Goal: Task Accomplishment & Management: Manage account settings

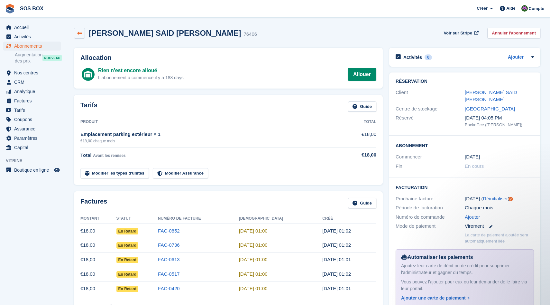
click at [80, 35] on icon at bounding box center [79, 33] width 5 height 5
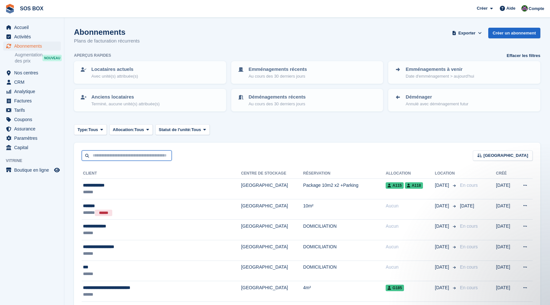
click at [110, 157] on input "text" at bounding box center [127, 155] width 90 height 11
type input "***"
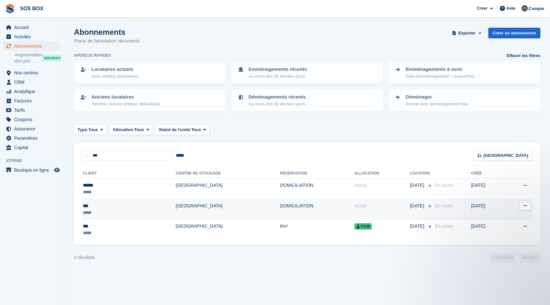
click at [176, 207] on td "[GEOGRAPHIC_DATA]" at bounding box center [228, 209] width 104 height 21
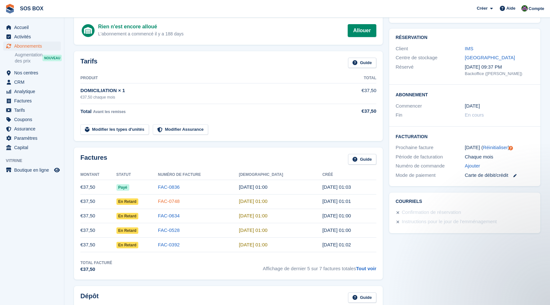
click at [177, 201] on link "FAC-0748" at bounding box center [169, 200] width 22 height 5
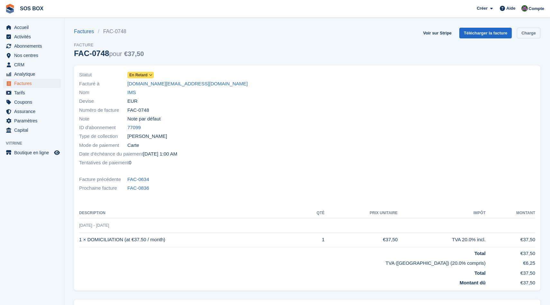
click at [523, 30] on link "Charge" at bounding box center [528, 33] width 23 height 11
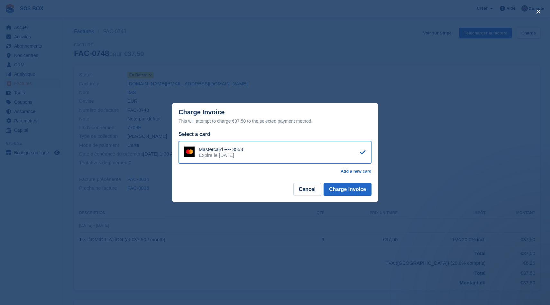
click at [342, 199] on footer "Cancel Charge Invoice" at bounding box center [275, 191] width 206 height 20
click at [342, 190] on button "Charge Invoice" at bounding box center [348, 189] width 48 height 13
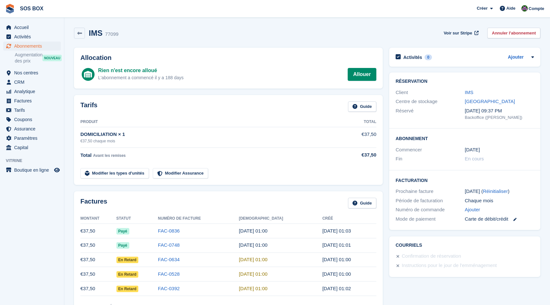
scroll to position [93, 0]
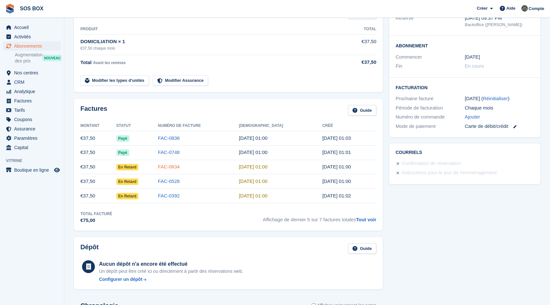
click at [180, 166] on link "FAC-0634" at bounding box center [169, 166] width 22 height 5
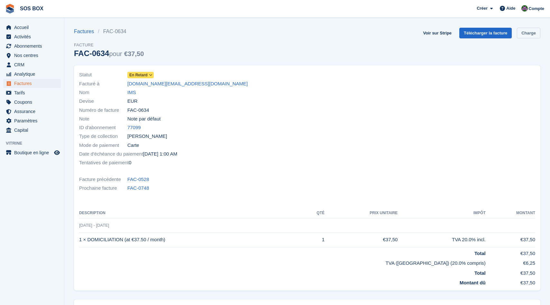
click at [526, 38] on link "Charge" at bounding box center [528, 33] width 23 height 11
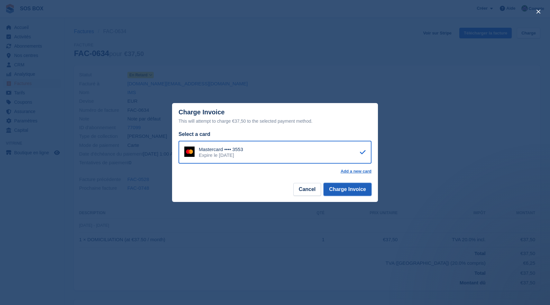
click at [341, 188] on button "Charge Invoice" at bounding box center [348, 189] width 48 height 13
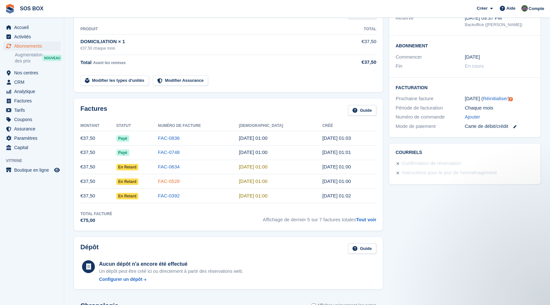
click at [177, 183] on link "FAC-0528" at bounding box center [169, 180] width 22 height 5
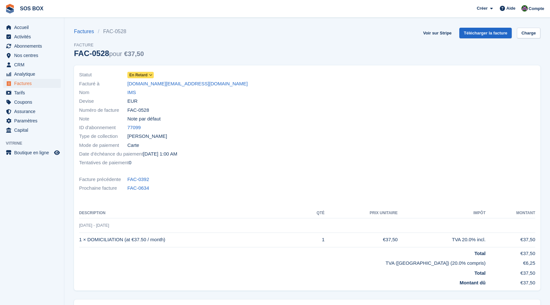
click at [532, 25] on section "Factures FAC-0528 Facture FAC-0528 pour €37,50 Voir sur Stripe Télécharger la f…" at bounding box center [307, 190] width 486 height 380
click at [532, 35] on link "Charge" at bounding box center [528, 33] width 23 height 11
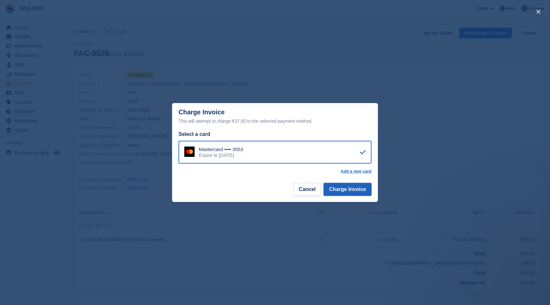
click at [345, 192] on button "Charge Invoice" at bounding box center [348, 189] width 48 height 13
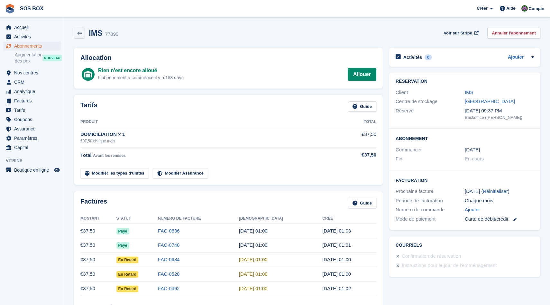
scroll to position [93, 0]
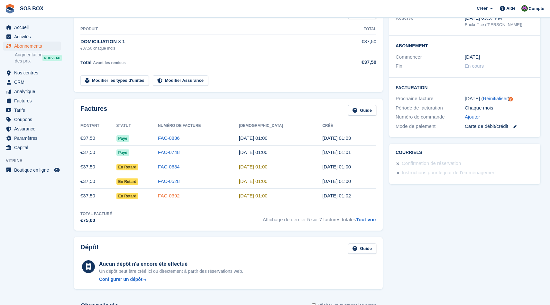
click at [174, 195] on link "FAC-0392" at bounding box center [169, 195] width 22 height 5
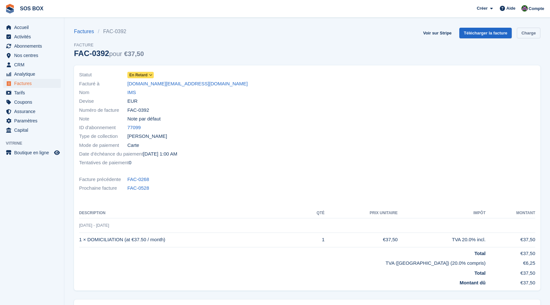
click at [527, 30] on link "Charge" at bounding box center [528, 33] width 23 height 11
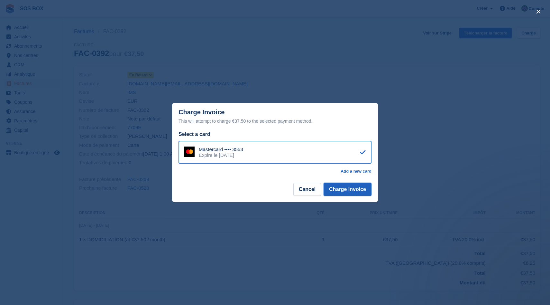
click at [348, 186] on button "Charge Invoice" at bounding box center [348, 189] width 48 height 13
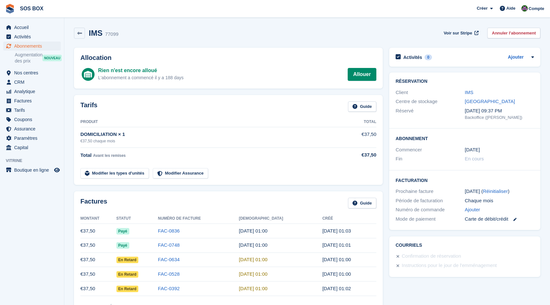
scroll to position [93, 0]
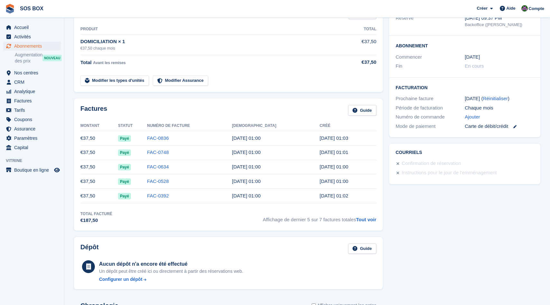
scroll to position [113, 0]
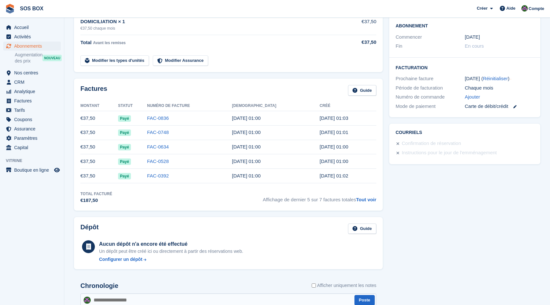
click at [371, 202] on span "Affichage de dernier 5 sur 7 factures totales Tout voir" at bounding box center [320, 197] width 114 height 13
click at [368, 197] on link "Tout voir" at bounding box center [366, 199] width 20 height 5
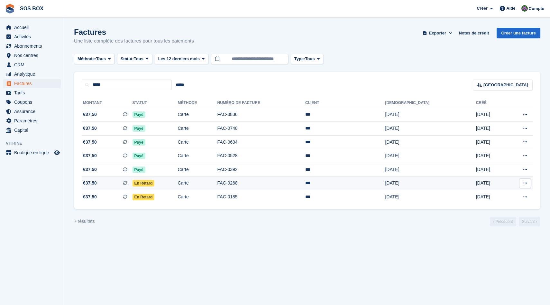
click at [155, 183] on span "En retard" at bounding box center [144, 183] width 22 height 6
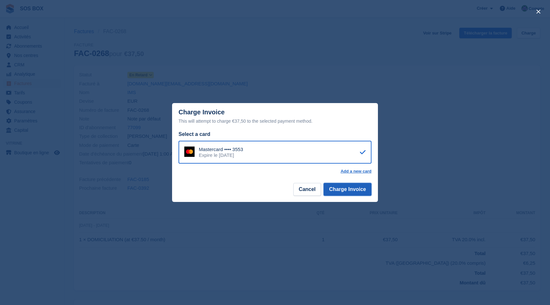
click at [343, 186] on button "Charge Invoice" at bounding box center [348, 189] width 48 height 13
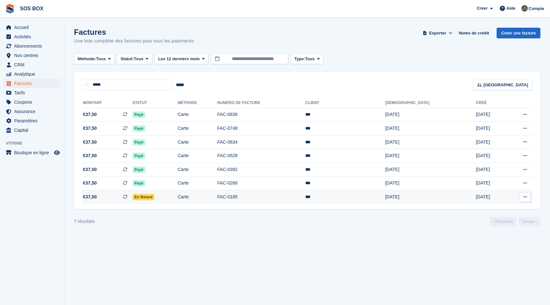
click at [155, 198] on span "En retard" at bounding box center [144, 197] width 22 height 6
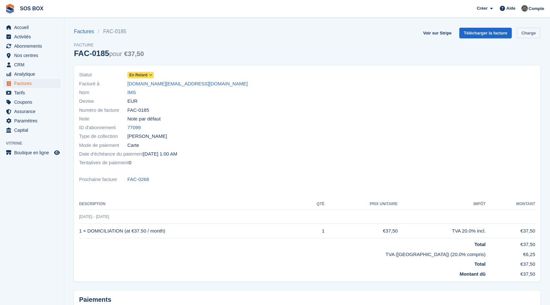
click at [519, 34] on link "Charge" at bounding box center [528, 33] width 23 height 11
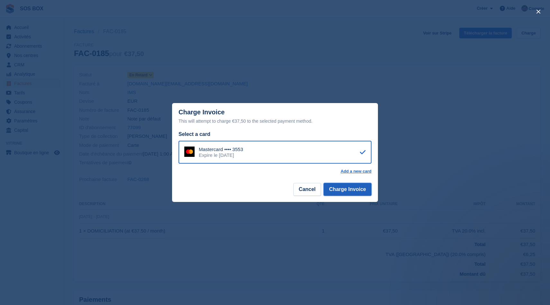
click at [351, 189] on button "Charge Invoice" at bounding box center [348, 189] width 48 height 13
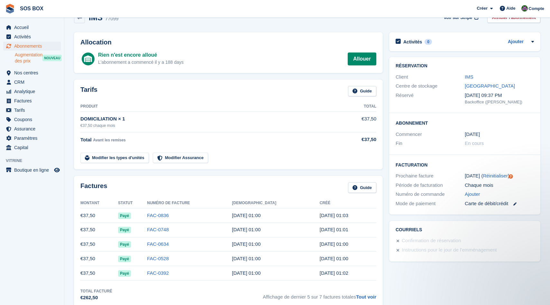
click at [34, 56] on span "Augmentation des prix" at bounding box center [29, 58] width 28 height 12
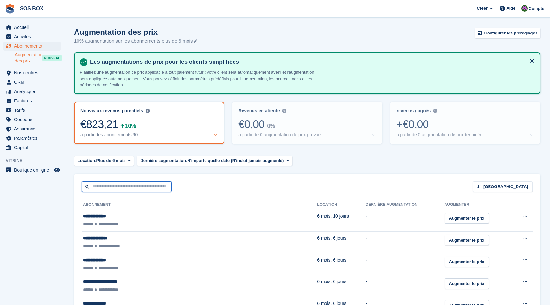
click at [124, 181] on input "text" at bounding box center [127, 186] width 90 height 11
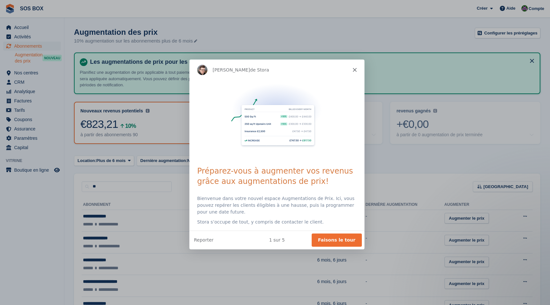
click at [357, 66] on div "Steven de Stora" at bounding box center [276, 69] width 175 height 21
click at [354, 71] on icon "Fermer" at bounding box center [355, 70] width 4 height 4
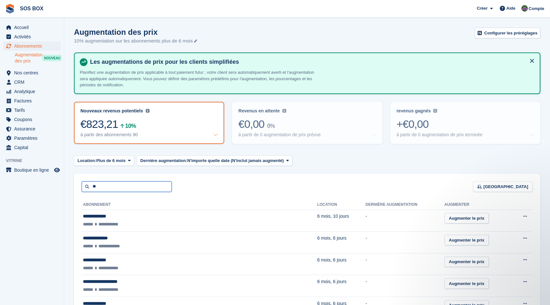
click at [114, 187] on input "**" at bounding box center [127, 186] width 90 height 11
type input "*"
type input "***"
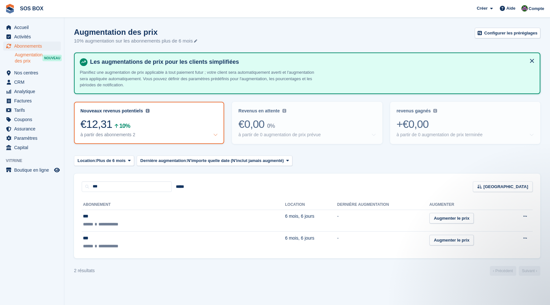
click at [39, 56] on span "Augmentation des prix" at bounding box center [29, 58] width 28 height 12
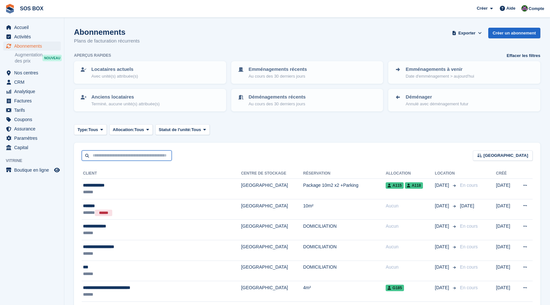
click at [132, 157] on input "text" at bounding box center [127, 155] width 90 height 11
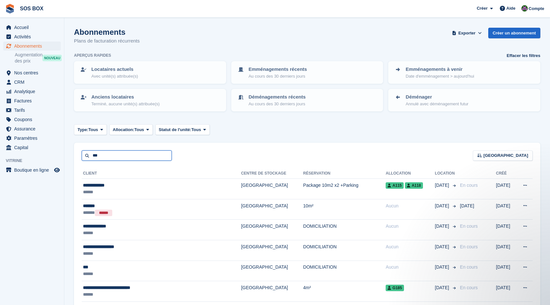
type input "***"
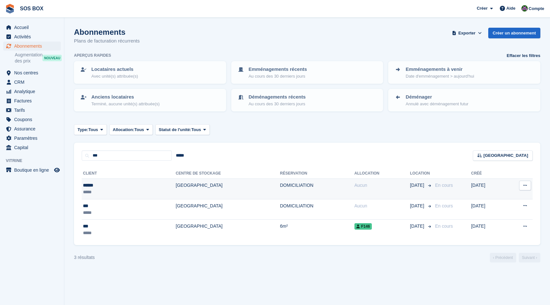
click at [188, 189] on td "[GEOGRAPHIC_DATA]" at bounding box center [228, 189] width 104 height 21
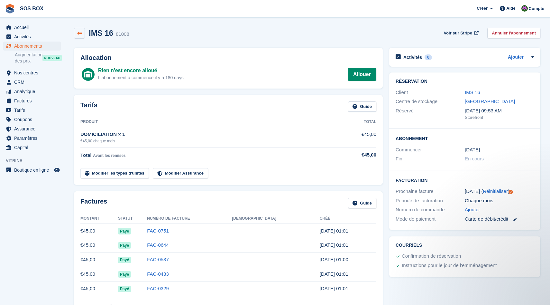
click at [82, 32] on link at bounding box center [79, 33] width 11 height 11
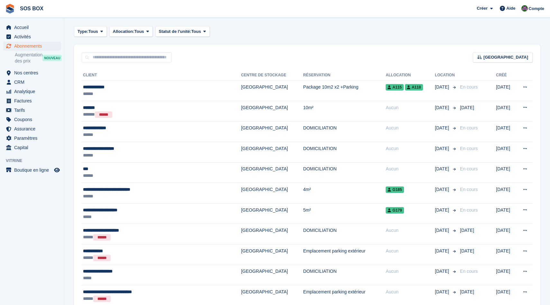
scroll to position [108, 0]
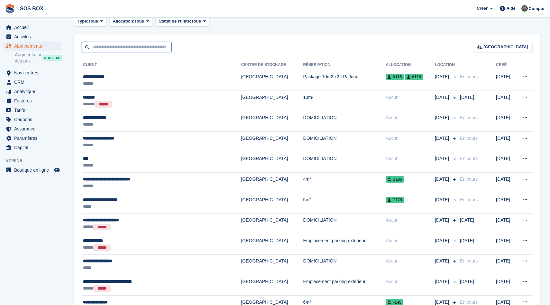
click at [140, 45] on input "text" at bounding box center [127, 47] width 90 height 11
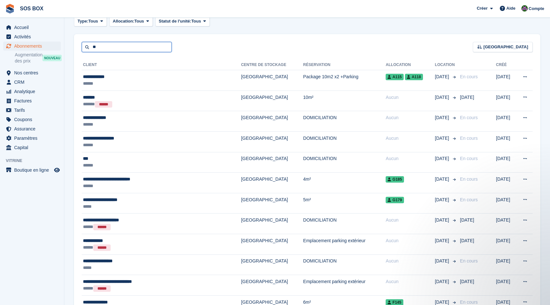
scroll to position [0, 0]
type input "***"
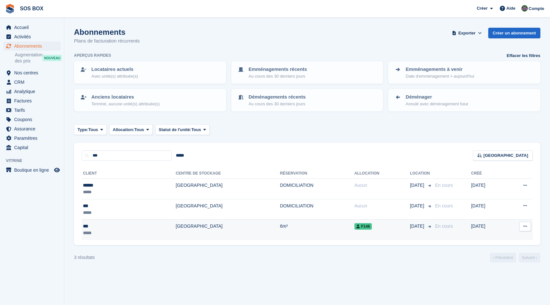
click at [222, 222] on td "[GEOGRAPHIC_DATA]" at bounding box center [228, 229] width 104 height 20
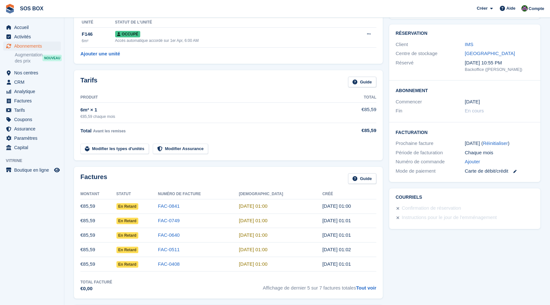
scroll to position [75, 0]
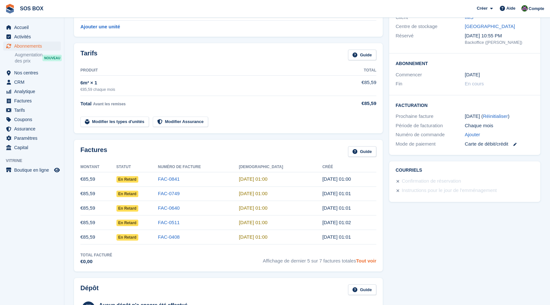
click at [367, 260] on link "Tout voir" at bounding box center [366, 260] width 20 height 5
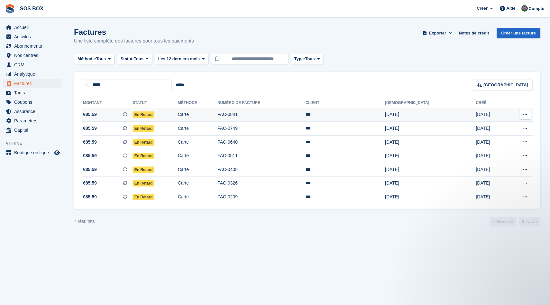
click at [178, 117] on td "En retard" at bounding box center [155, 115] width 45 height 14
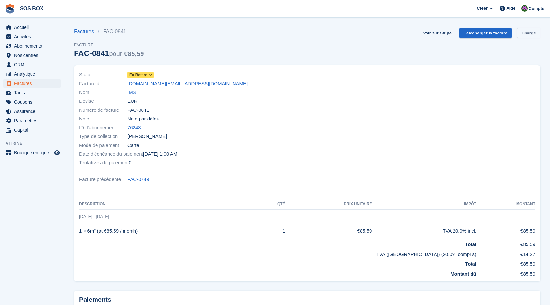
click at [526, 33] on link "Charge" at bounding box center [528, 33] width 23 height 11
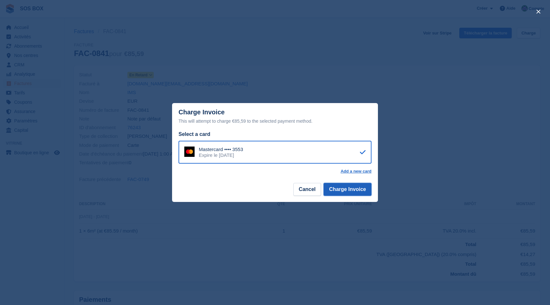
click at [345, 192] on button "Charge Invoice" at bounding box center [348, 189] width 48 height 13
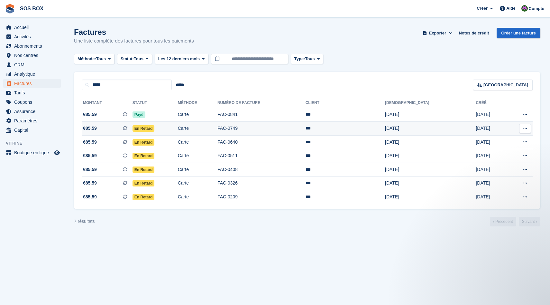
click at [178, 125] on td "En retard" at bounding box center [155, 129] width 45 height 14
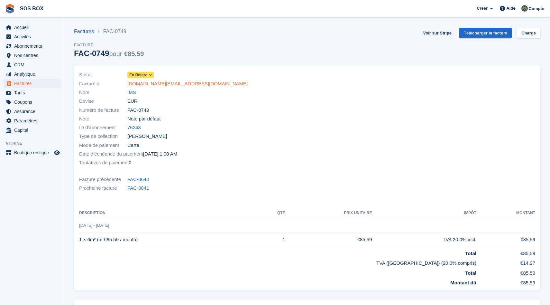
click at [157, 82] on link "[DOMAIN_NAME][EMAIL_ADDRESS][DOMAIN_NAME]" at bounding box center [187, 83] width 120 height 7
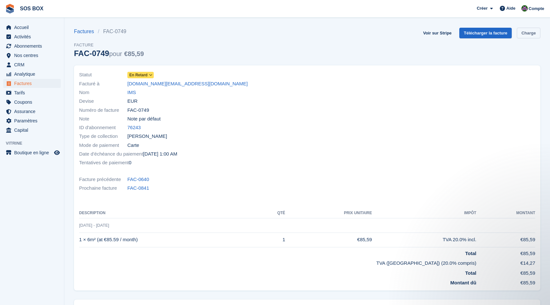
click at [528, 33] on link "Charge" at bounding box center [528, 33] width 23 height 11
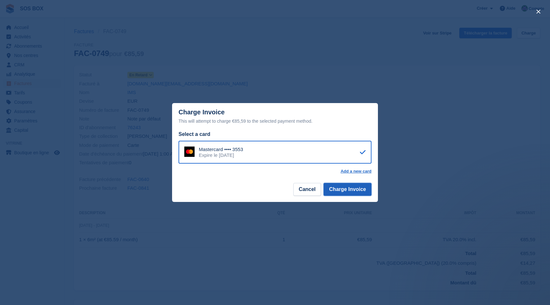
click at [339, 191] on button "Charge Invoice" at bounding box center [348, 189] width 48 height 13
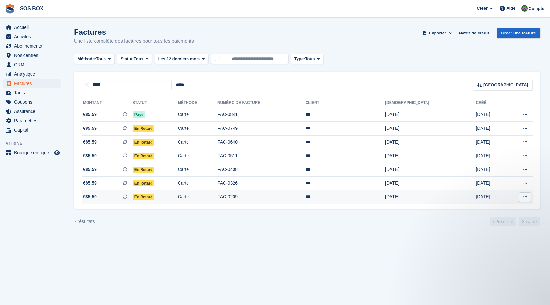
click at [178, 195] on td "En retard" at bounding box center [155, 197] width 45 height 14
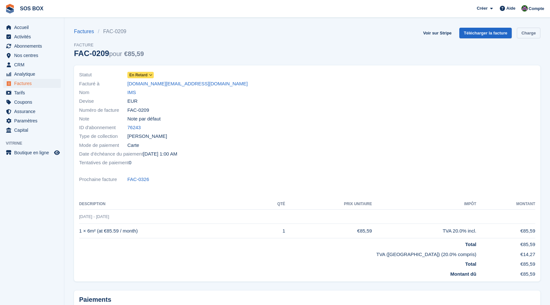
click at [524, 32] on link "Charge" at bounding box center [528, 33] width 23 height 11
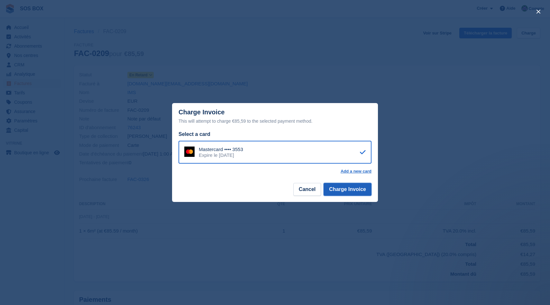
click at [334, 187] on button "Charge Invoice" at bounding box center [348, 189] width 48 height 13
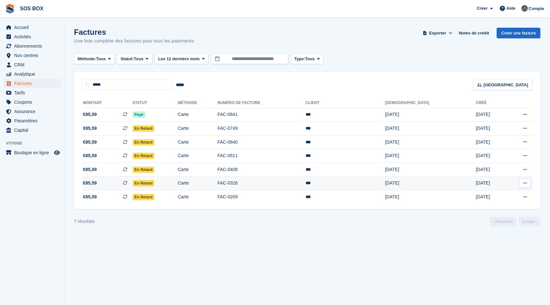
click at [178, 179] on td "En retard" at bounding box center [155, 183] width 45 height 14
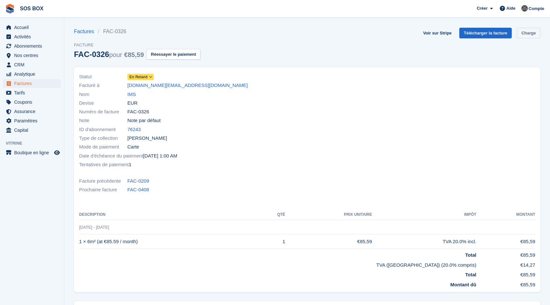
click at [532, 32] on link "Charge" at bounding box center [528, 33] width 23 height 11
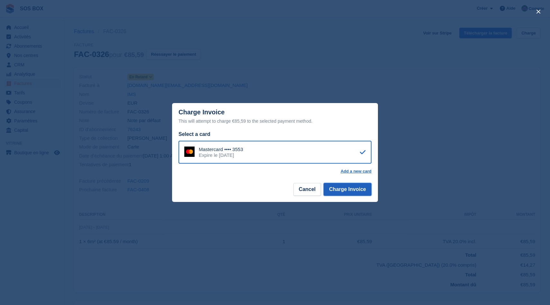
click at [338, 185] on button "Charge Invoice" at bounding box center [348, 189] width 48 height 13
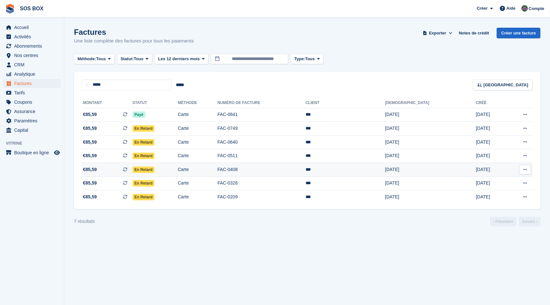
click at [178, 170] on td "En retard" at bounding box center [155, 170] width 45 height 14
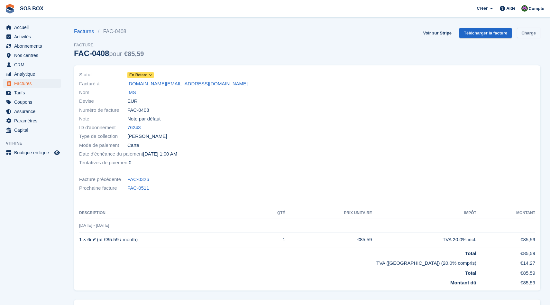
click at [528, 34] on link "Charge" at bounding box center [528, 33] width 23 height 11
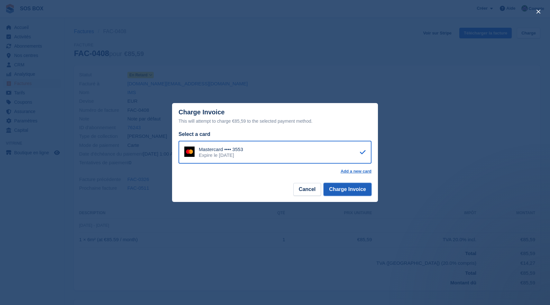
click at [334, 190] on button "Charge Invoice" at bounding box center [348, 189] width 48 height 13
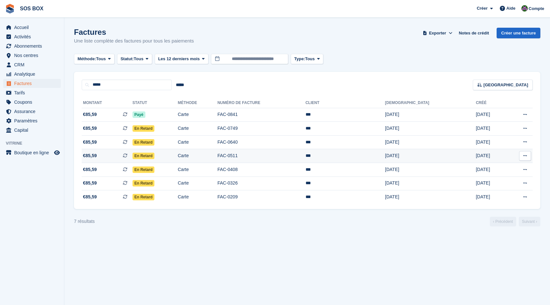
click at [178, 160] on td "En retard" at bounding box center [155, 156] width 45 height 14
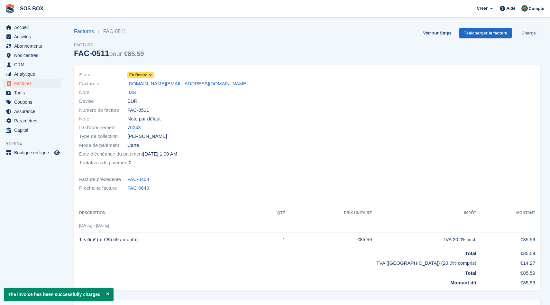
click at [524, 33] on link "Charge" at bounding box center [528, 33] width 23 height 11
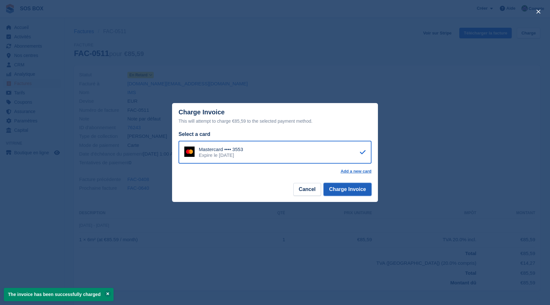
click at [337, 194] on button "Charge Invoice" at bounding box center [348, 189] width 48 height 13
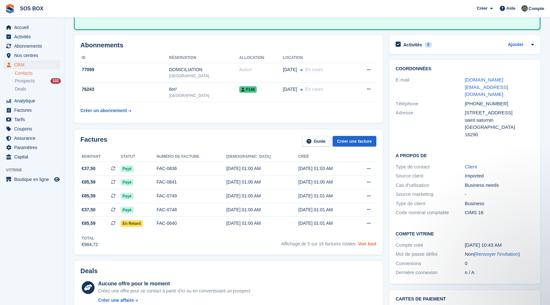
click at [368, 245] on link "Voir tout" at bounding box center [367, 243] width 18 height 5
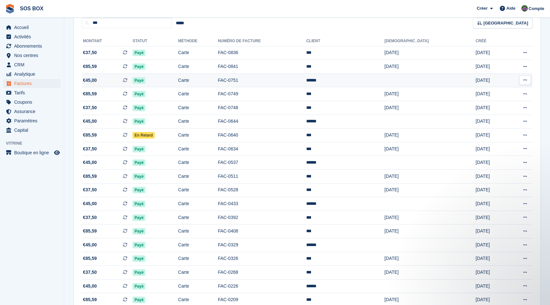
scroll to position [137, 0]
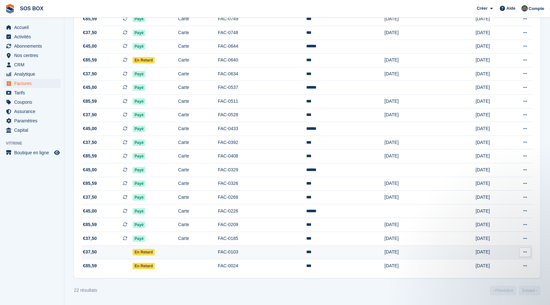
click at [178, 252] on td "En retard" at bounding box center [156, 252] width 46 height 14
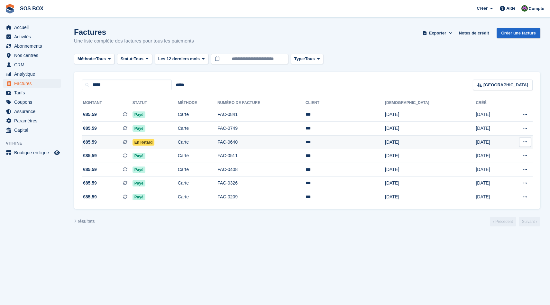
click at [178, 140] on td "En retard" at bounding box center [155, 142] width 45 height 14
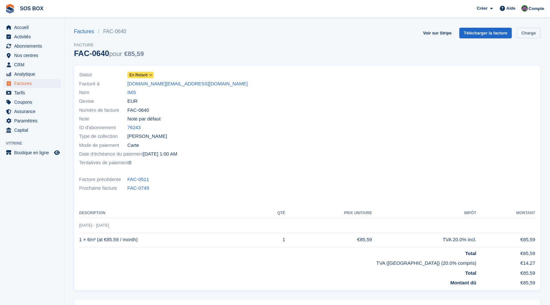
click at [523, 33] on link "Charge" at bounding box center [528, 33] width 23 height 11
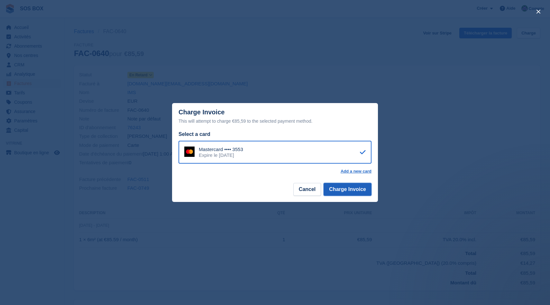
click at [361, 195] on button "Charge Invoice" at bounding box center [348, 189] width 48 height 13
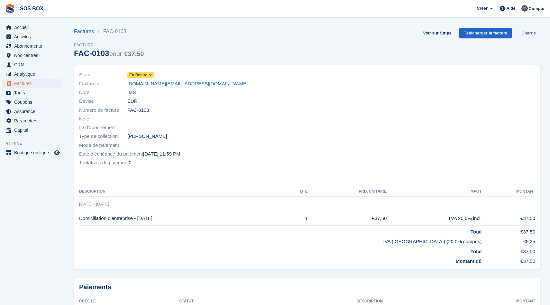
click at [529, 30] on link "Charge" at bounding box center [528, 33] width 23 height 11
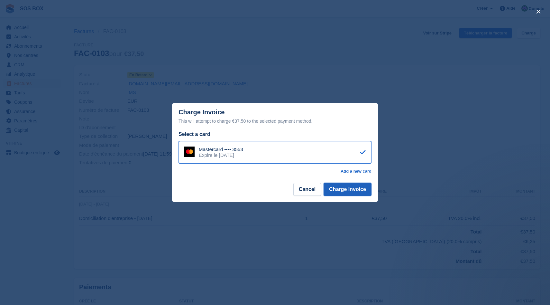
click at [354, 185] on button "Charge Invoice" at bounding box center [348, 189] width 48 height 13
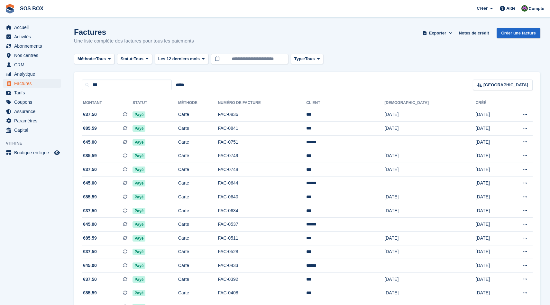
scroll to position [137, 0]
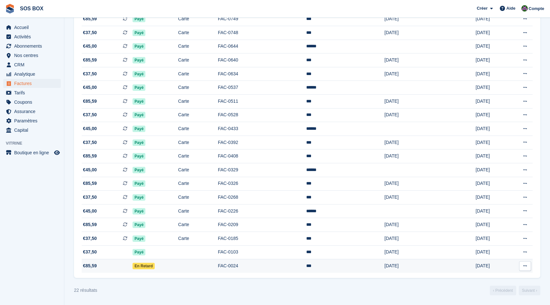
click at [178, 269] on td "En retard" at bounding box center [156, 266] width 46 height 14
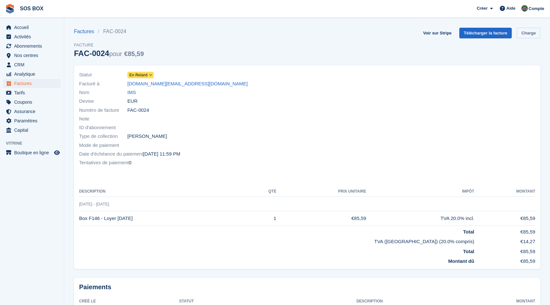
click at [526, 35] on link "Charge" at bounding box center [528, 33] width 23 height 11
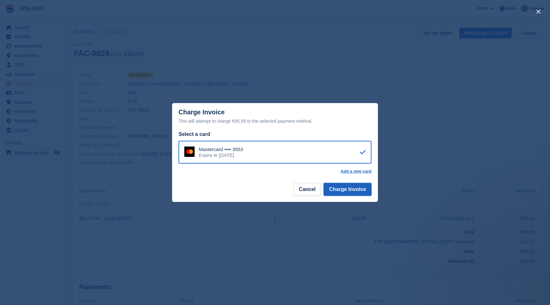
click at [354, 187] on button "Charge Invoice" at bounding box center [348, 189] width 48 height 13
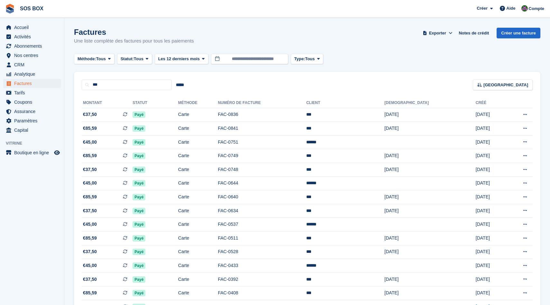
scroll to position [137, 0]
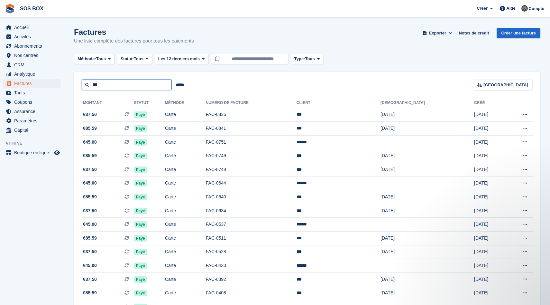
click at [114, 85] on input "***" at bounding box center [127, 84] width 90 height 11
click at [184, 85] on input "*****" at bounding box center [180, 84] width 16 height 11
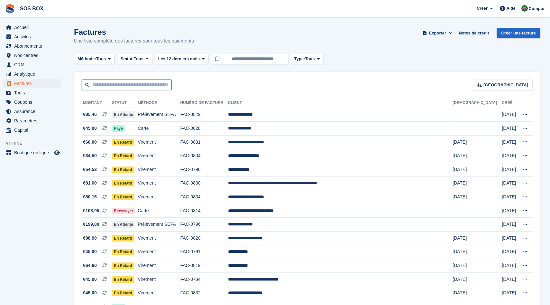
click at [116, 85] on input "text" at bounding box center [127, 84] width 90 height 11
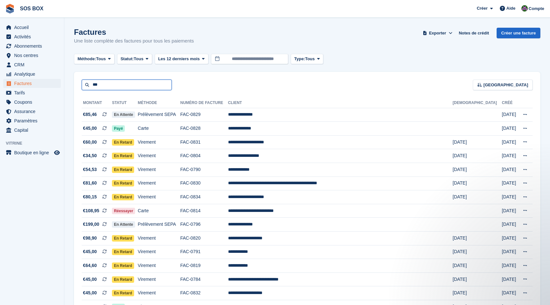
type input "***"
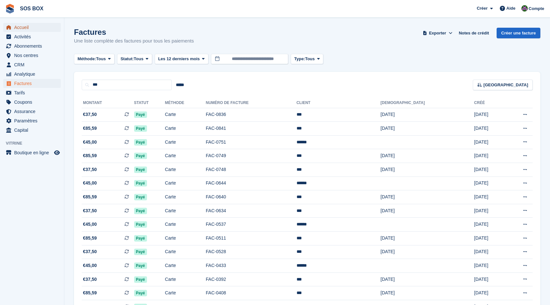
click at [24, 30] on span "Accueil" at bounding box center [33, 27] width 39 height 9
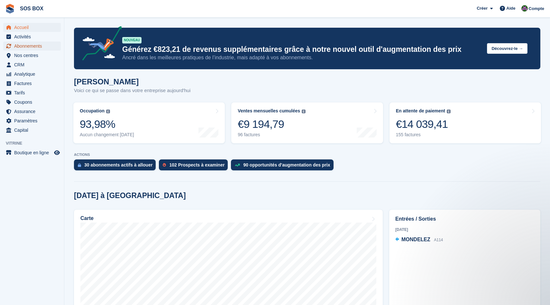
click at [21, 45] on span "Abonnements" at bounding box center [33, 46] width 39 height 9
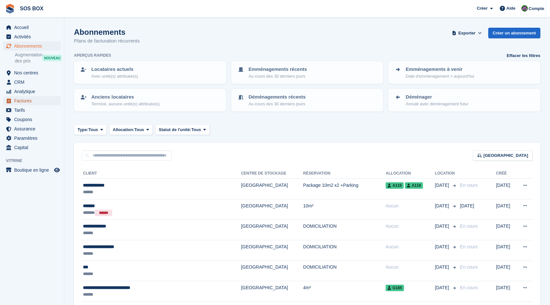
click at [24, 97] on span "Factures" at bounding box center [33, 100] width 39 height 9
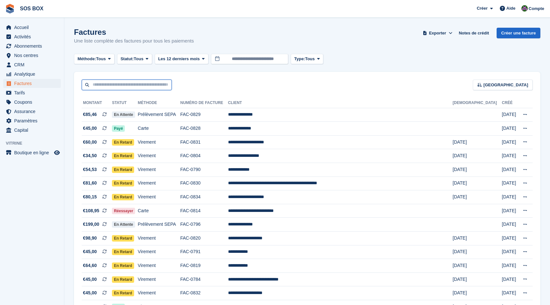
click at [163, 84] on input "text" at bounding box center [127, 84] width 90 height 11
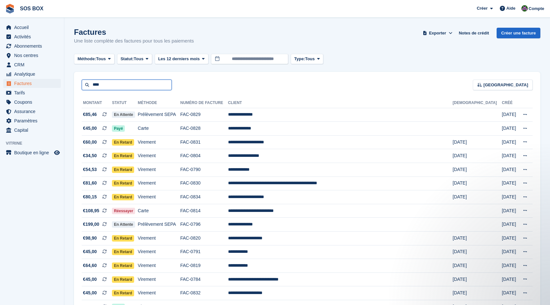
type input "****"
